Goal: Information Seeking & Learning: Learn about a topic

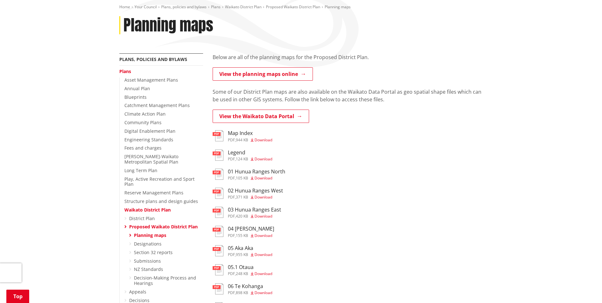
scroll to position [95, 0]
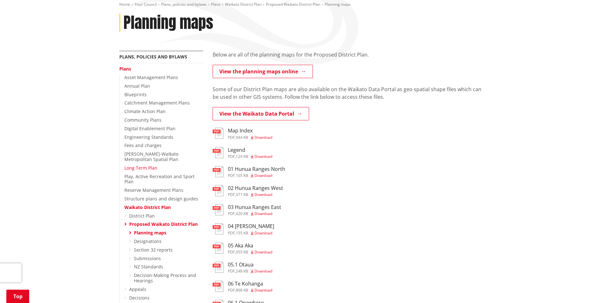
click at [151, 167] on link "Long Term Plan" at bounding box center [140, 168] width 33 height 6
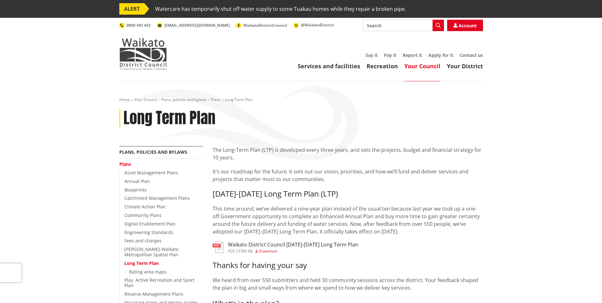
click at [321, 246] on h3 "Waikato District Council 2025-2034 Long Term Plan" at bounding box center [293, 244] width 130 height 6
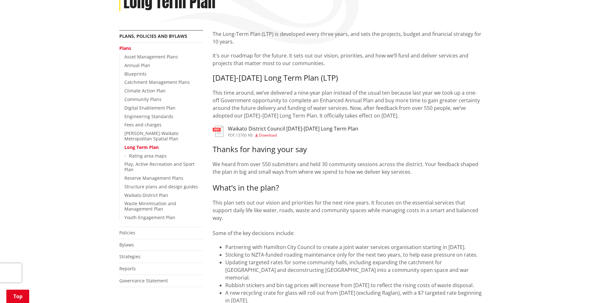
scroll to position [127, 0]
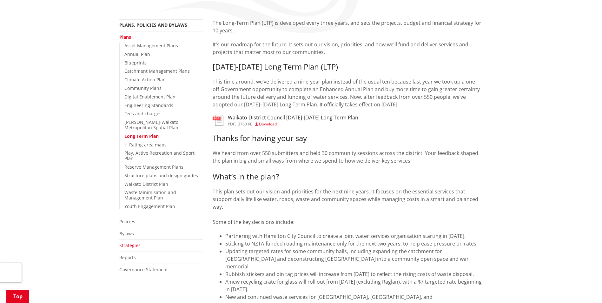
click at [133, 242] on link "Strategies" at bounding box center [129, 245] width 21 height 6
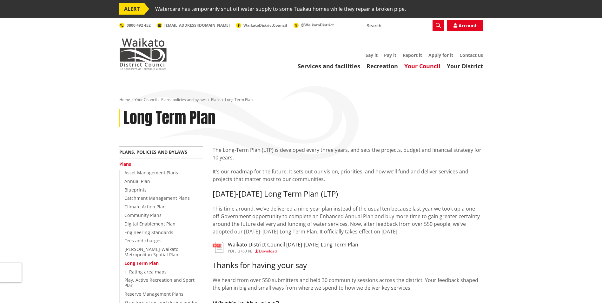
scroll to position [127, 0]
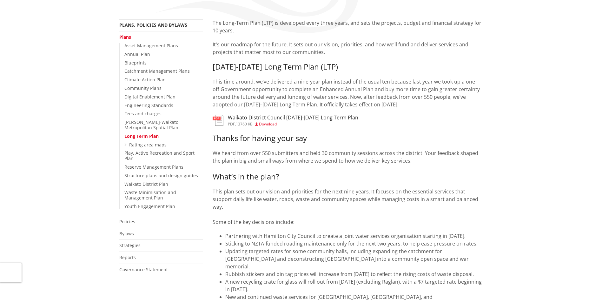
click at [125, 143] on icon at bounding box center [125, 144] width 2 height 4
click at [141, 81] on link "Climate Action Plan" at bounding box center [144, 79] width 41 height 6
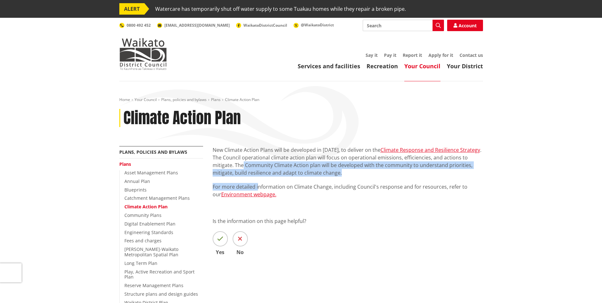
drag, startPoint x: 242, startPoint y: 164, endPoint x: 257, endPoint y: 180, distance: 21.1
click at [257, 180] on div "New Climate Action Plans will be developed in [DATE], to deliver on the Climate…" at bounding box center [348, 172] width 270 height 52
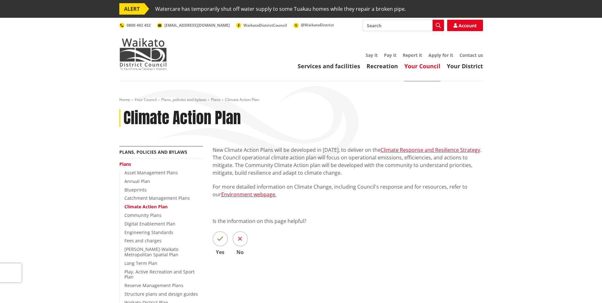
click at [365, 194] on p "For more detailed information on Climate Change, including Council's response a…" at bounding box center [348, 190] width 270 height 15
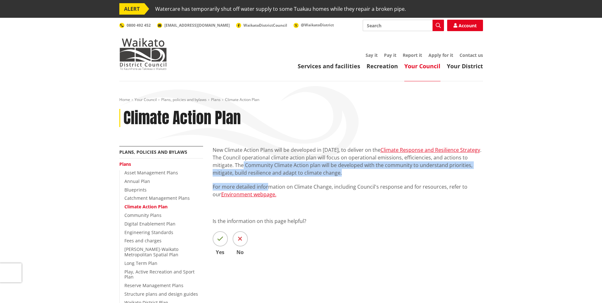
drag, startPoint x: 242, startPoint y: 167, endPoint x: 270, endPoint y: 186, distance: 33.7
click at [270, 186] on div "New Climate Action Plans will be developed in [DATE], to deliver on the Climate…" at bounding box center [348, 172] width 270 height 52
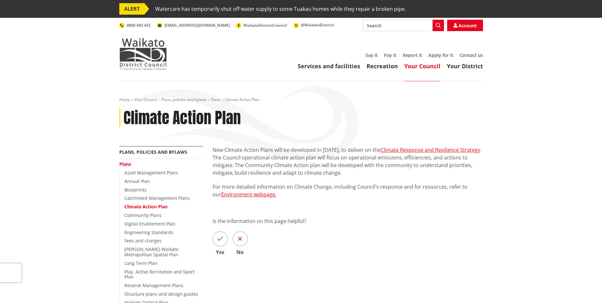
drag, startPoint x: 270, startPoint y: 186, endPoint x: 295, endPoint y: 190, distance: 25.1
click at [294, 190] on p "For more detailed information on Climate Change, including Council's response a…" at bounding box center [348, 190] width 270 height 15
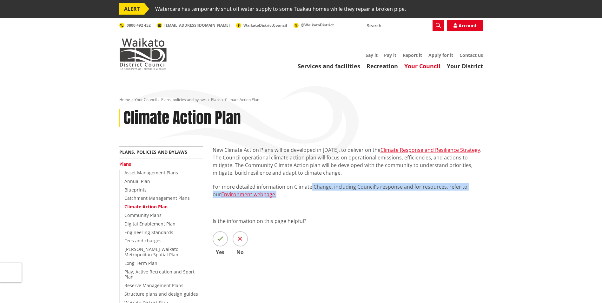
drag, startPoint x: 310, startPoint y: 182, endPoint x: 340, endPoint y: 192, distance: 31.1
click at [340, 192] on div "New Climate Action Plans will be developed in [DATE], to deliver on the Climate…" at bounding box center [348, 172] width 270 height 52
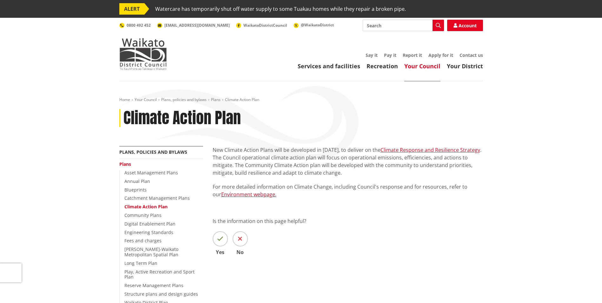
drag, startPoint x: 340, startPoint y: 192, endPoint x: 386, endPoint y: 208, distance: 49.3
click at [386, 208] on div "New Climate Action Plans will be developed in [DATE], to deliver on the Climate…" at bounding box center [348, 210] width 280 height 128
click at [412, 149] on link "Climate Response and Resilience Strategy" at bounding box center [430, 149] width 100 height 7
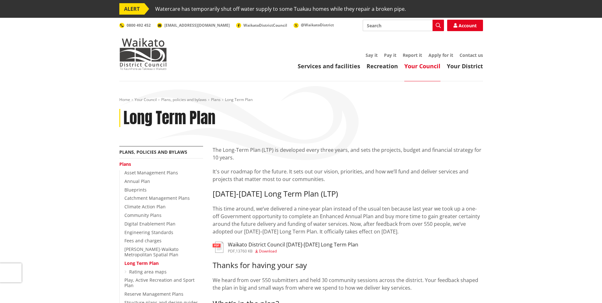
scroll to position [127, 0]
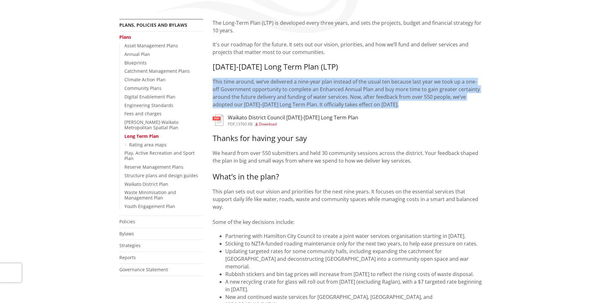
drag, startPoint x: 212, startPoint y: 81, endPoint x: 256, endPoint y: 109, distance: 52.5
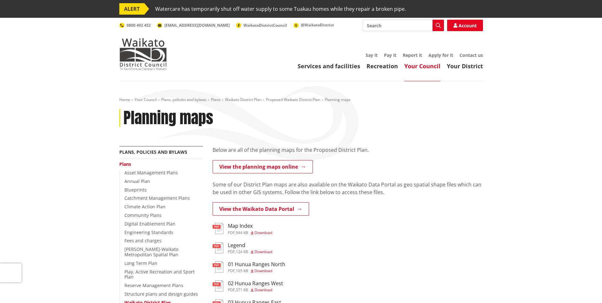
scroll to position [95, 0]
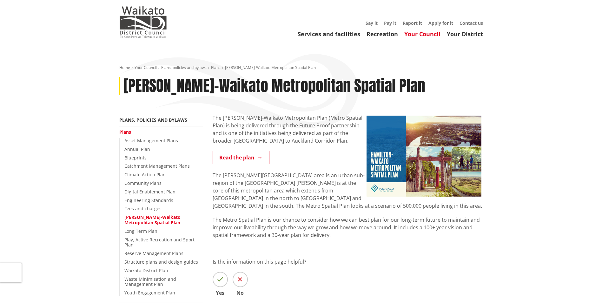
scroll to position [32, 0]
click at [248, 158] on link "Read the plan" at bounding box center [241, 157] width 57 height 13
